Goal: Information Seeking & Learning: Learn about a topic

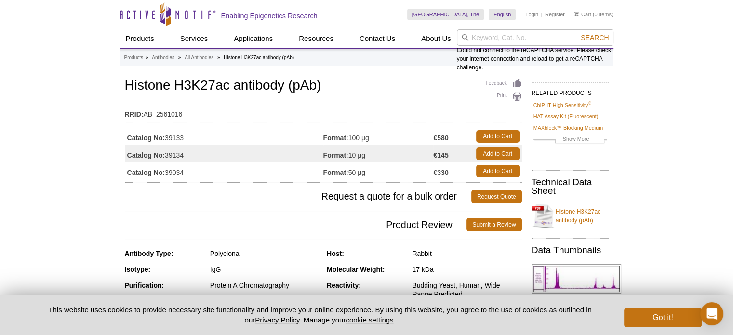
click at [260, 199] on span "Request a quote for a bulk order" at bounding box center [298, 196] width 346 height 13
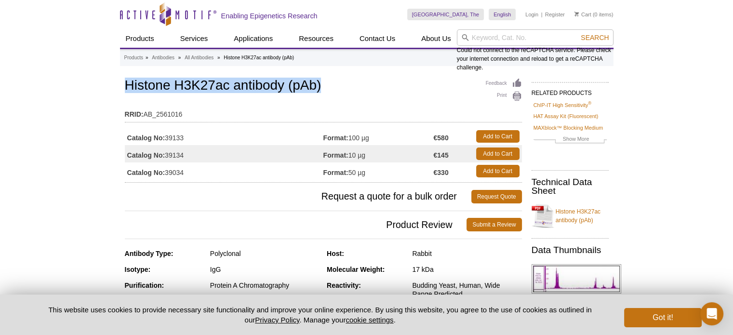
drag, startPoint x: 352, startPoint y: 90, endPoint x: 123, endPoint y: 82, distance: 228.5
copy h1 "Histone H3K27ac antibody (pAb)"
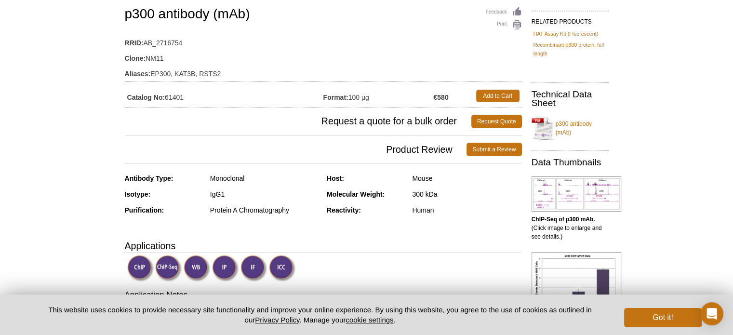
scroll to position [83, 0]
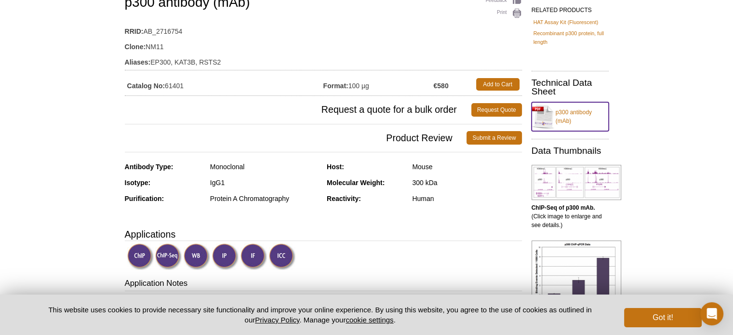
click at [565, 114] on link "p300 antibody (mAb)" at bounding box center [569, 116] width 77 height 29
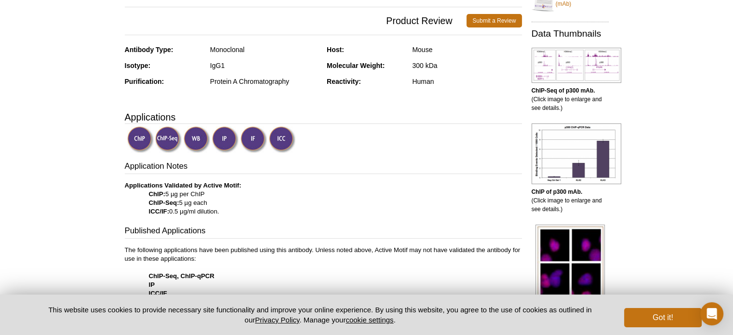
scroll to position [0, 0]
